Goal: Find specific page/section: Find specific page/section

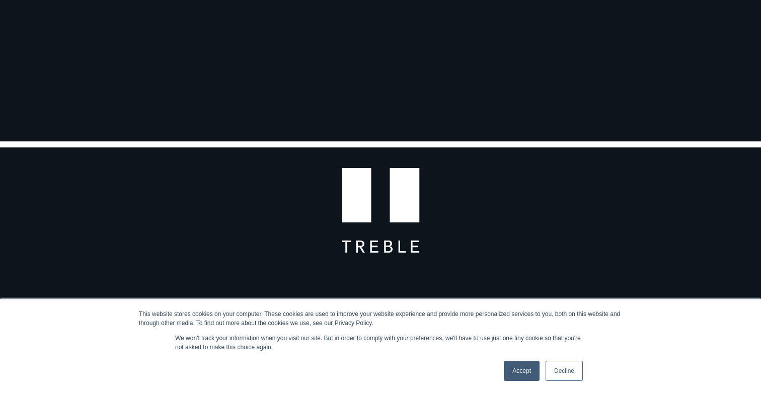
click at [557, 365] on link "Decline" at bounding box center [564, 371] width 37 height 20
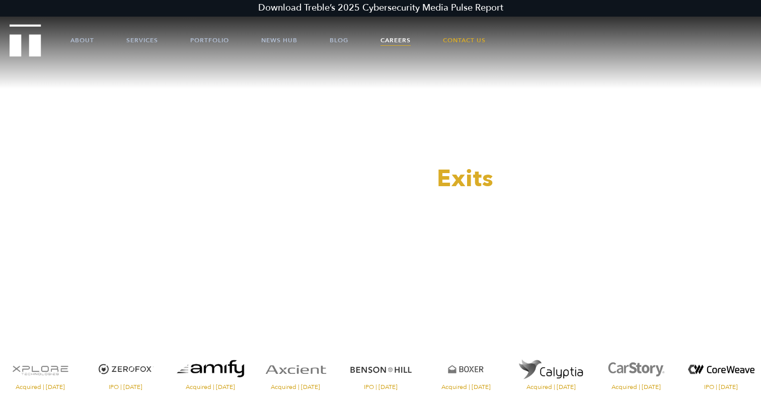
click at [399, 48] on link "Careers" at bounding box center [396, 40] width 30 height 30
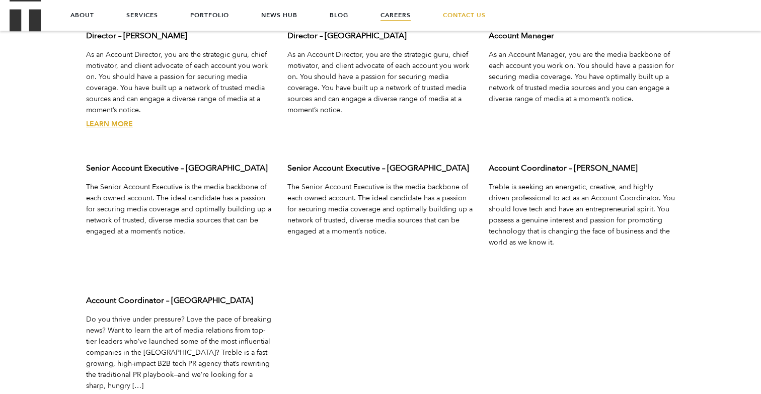
scroll to position [3199, 0]
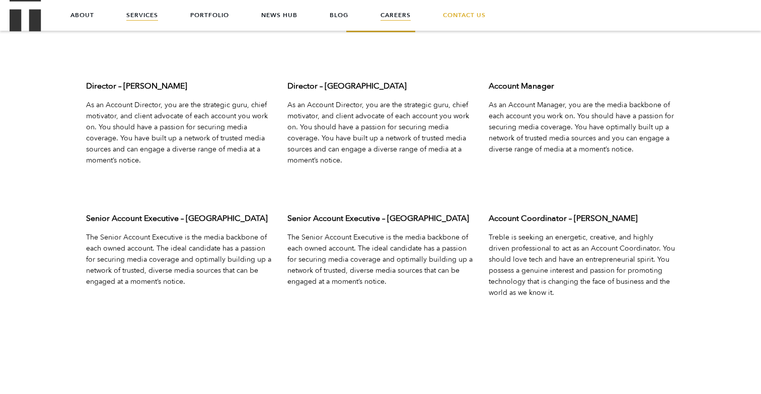
click at [149, 13] on link "Services" at bounding box center [142, 15] width 32 height 30
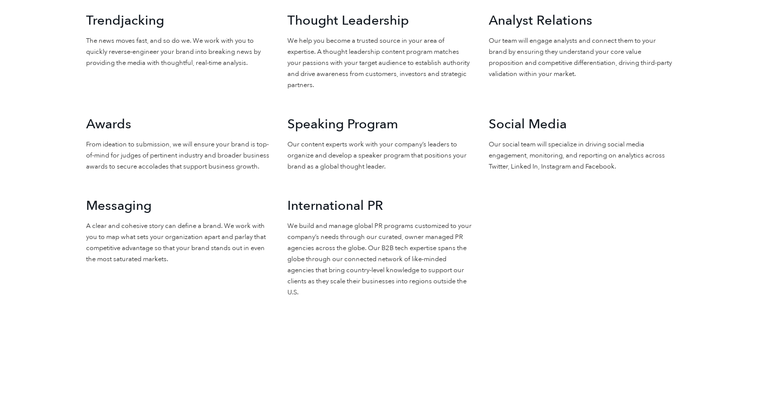
scroll to position [1173, 0]
